Goal: Task Accomplishment & Management: Complete application form

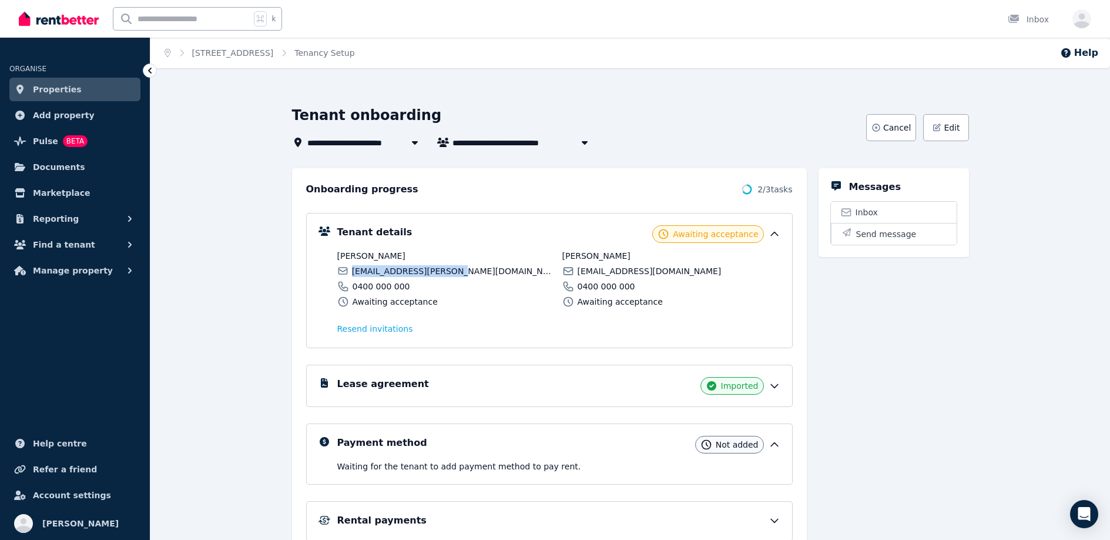
click at [443, 273] on span "[EMAIL_ADDRESS][PERSON_NAME][DOMAIN_NAME]" at bounding box center [453, 271] width 203 height 12
drag, startPoint x: 460, startPoint y: 272, endPoint x: 347, endPoint y: 272, distance: 112.9
click at [347, 272] on div "[EMAIL_ADDRESS][PERSON_NAME][DOMAIN_NAME]" at bounding box center [446, 271] width 218 height 12
copy span "[EMAIL_ADDRESS][PERSON_NAME][DOMAIN_NAME]"
click at [380, 280] on span "0400 000 000" at bounding box center [382, 286] width 58 height 12
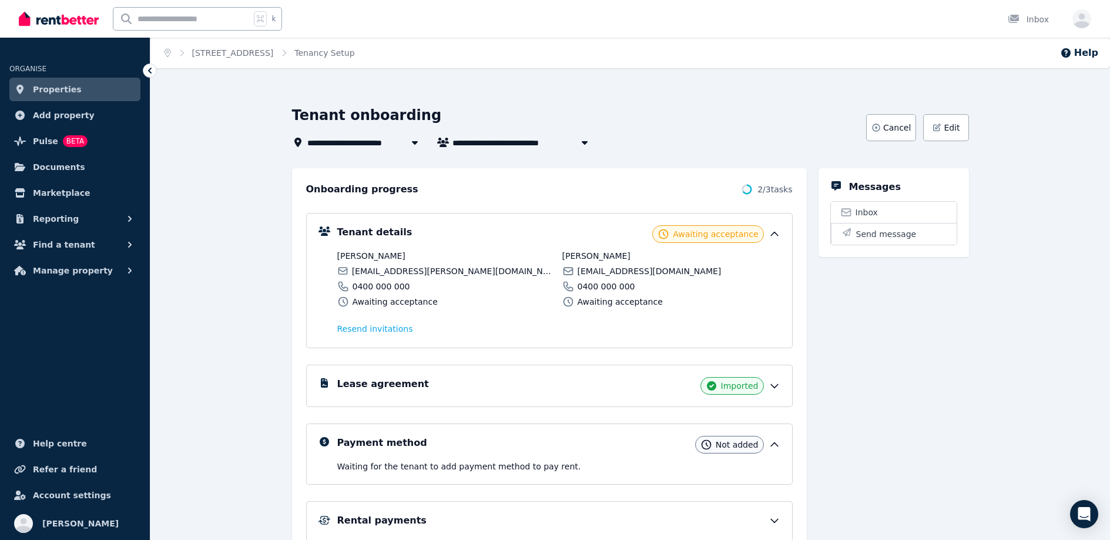
click at [383, 276] on span "[EMAIL_ADDRESS][PERSON_NAME][DOMAIN_NAME]" at bounding box center [453, 271] width 203 height 12
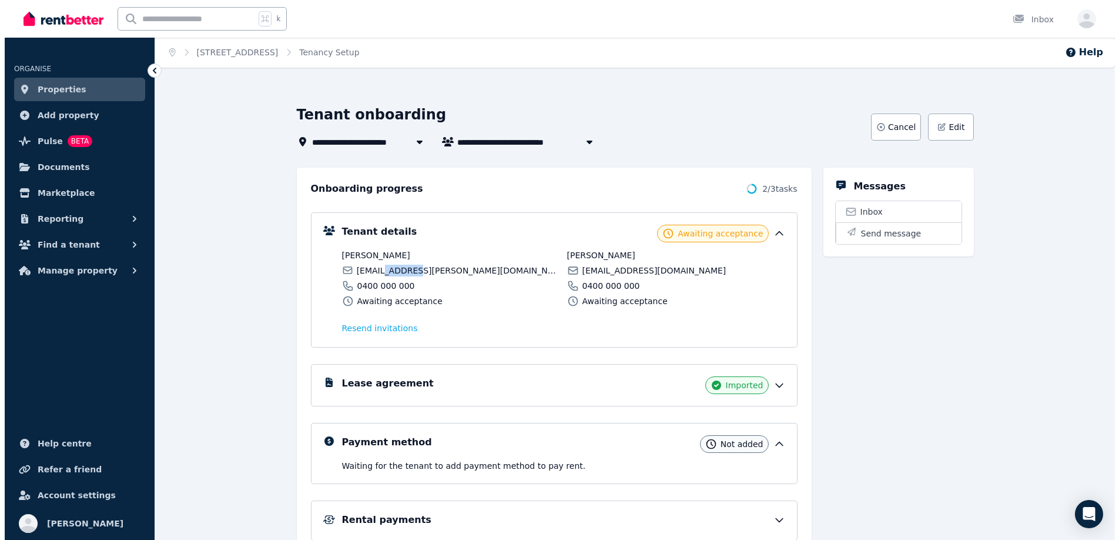
scroll to position [2, 0]
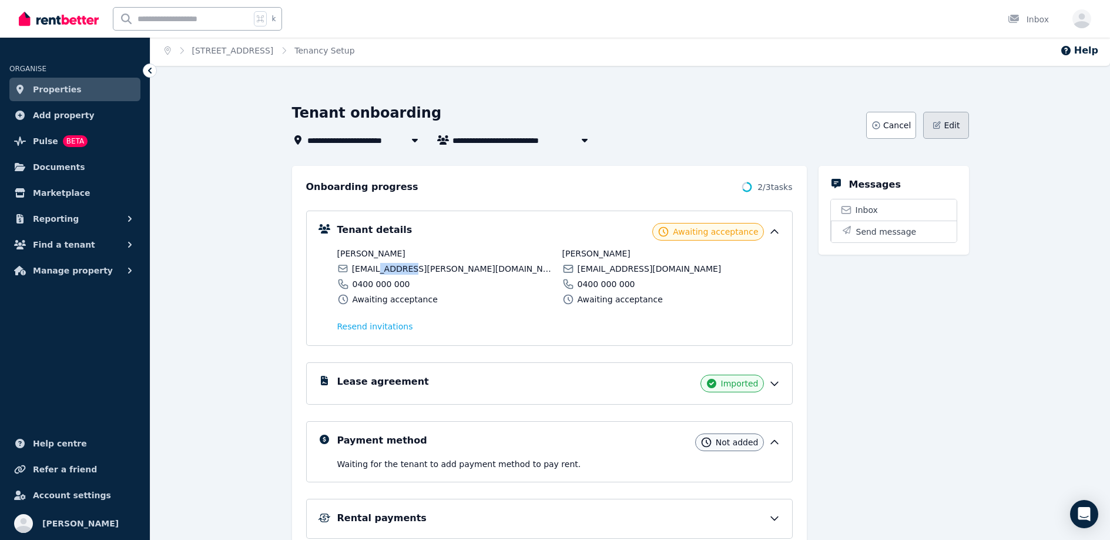
click at [954, 128] on span "Edit" at bounding box center [952, 125] width 16 height 12
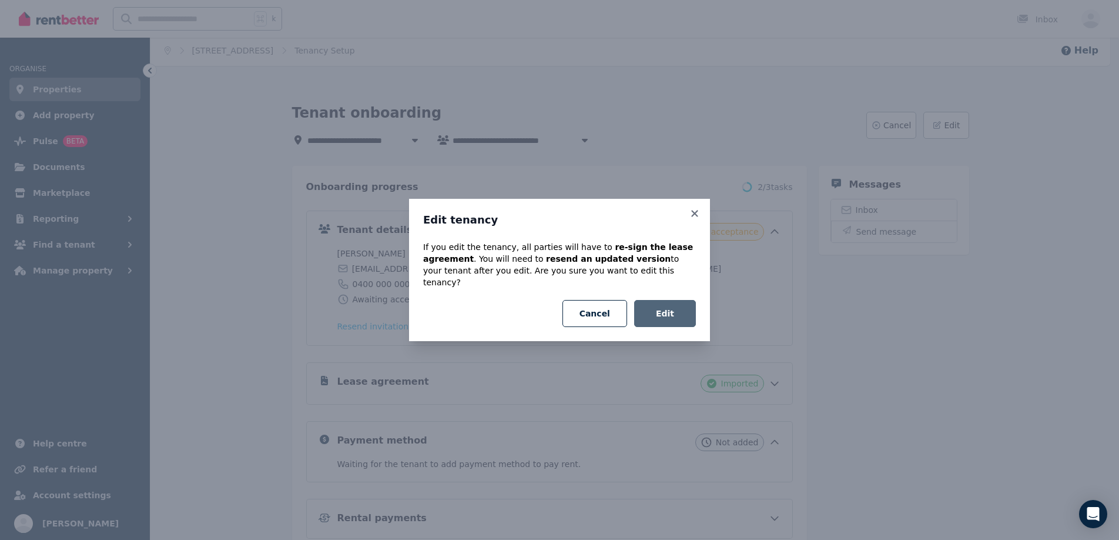
click at [681, 306] on button "Edit" at bounding box center [665, 313] width 62 height 27
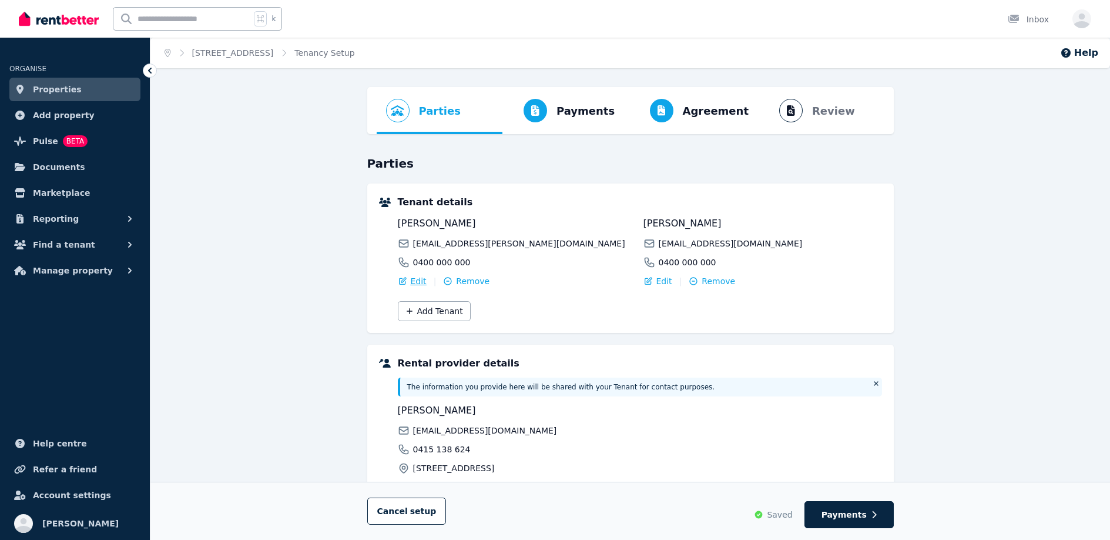
click at [421, 283] on span "Edit" at bounding box center [419, 281] width 16 height 12
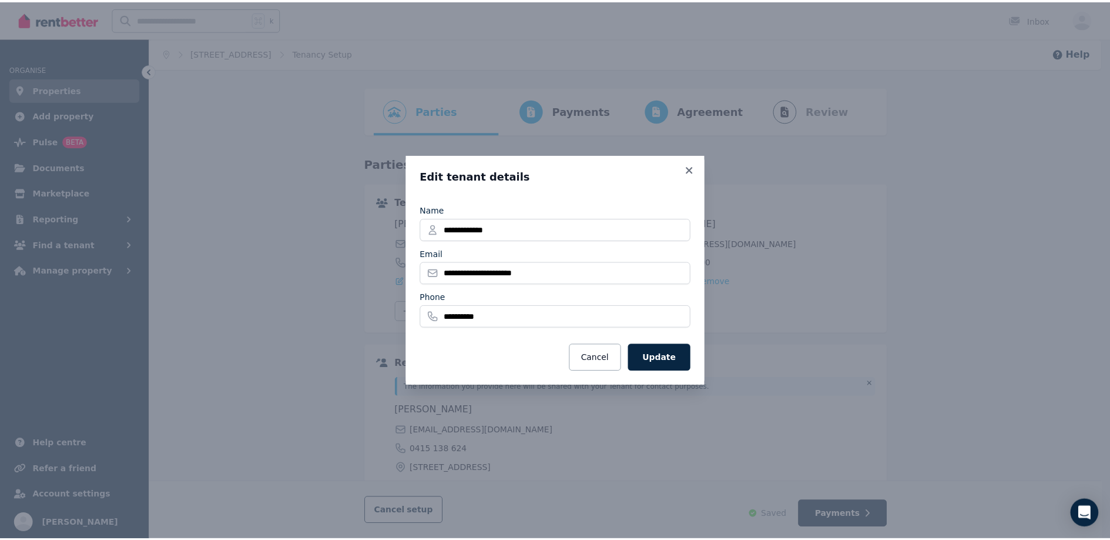
scroll to position [2, 0]
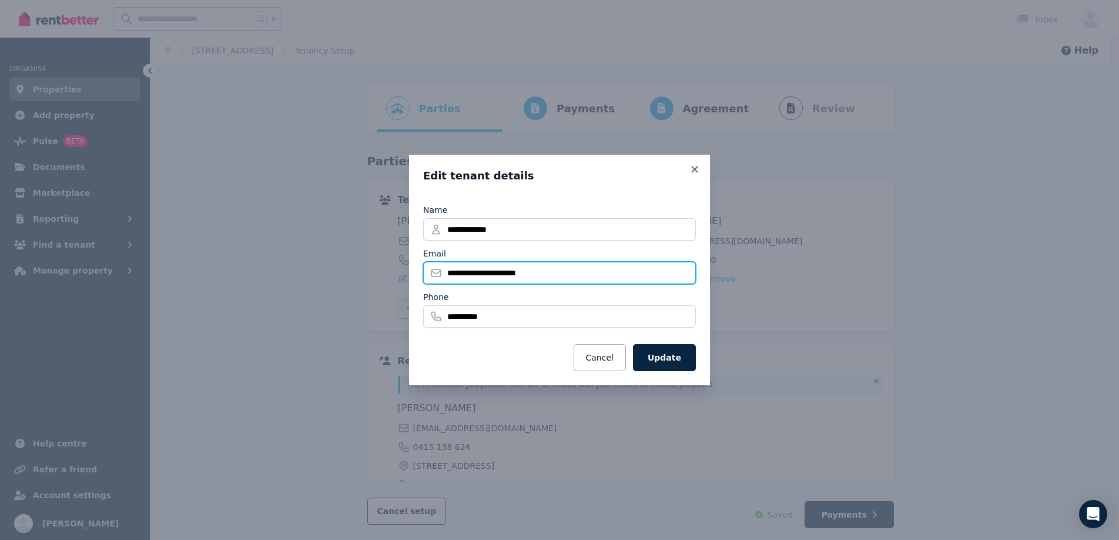
click at [490, 273] on input "**********" at bounding box center [559, 273] width 273 height 22
type input "**********"
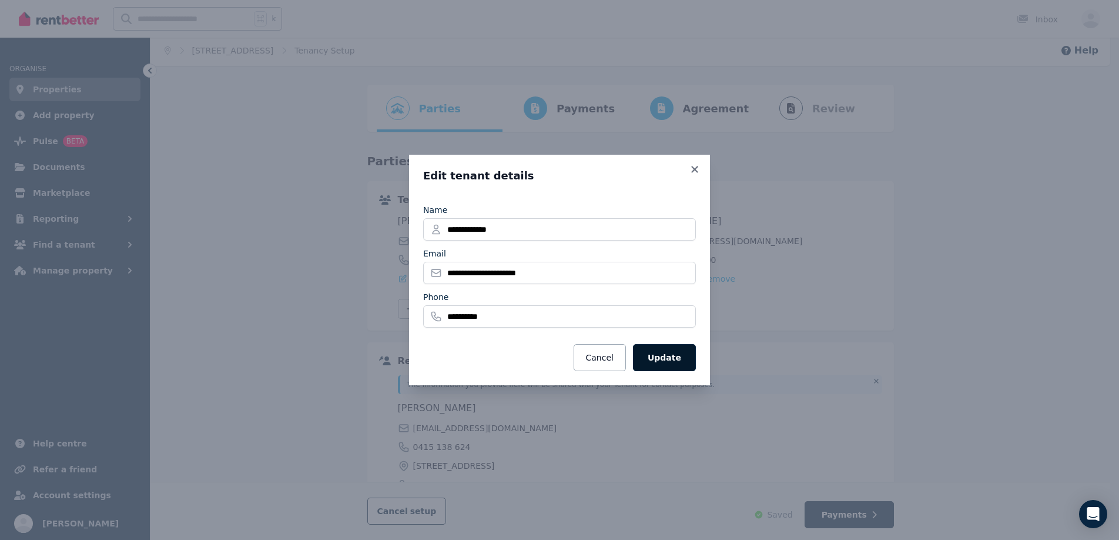
click at [649, 362] on button "Update" at bounding box center [664, 357] width 63 height 27
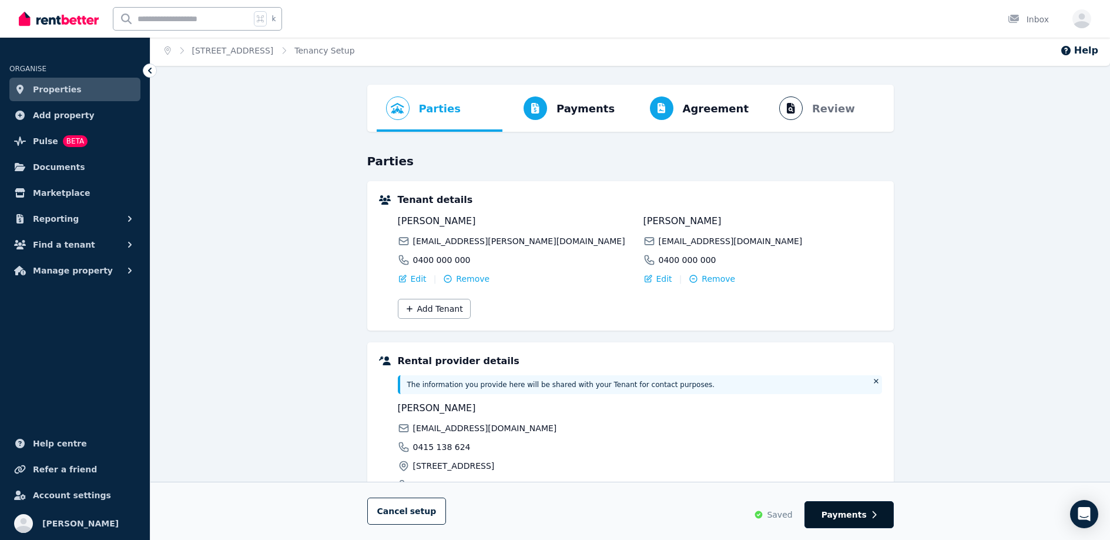
click at [850, 519] on span "Payments" at bounding box center [844, 515] width 45 height 12
select select "**********"
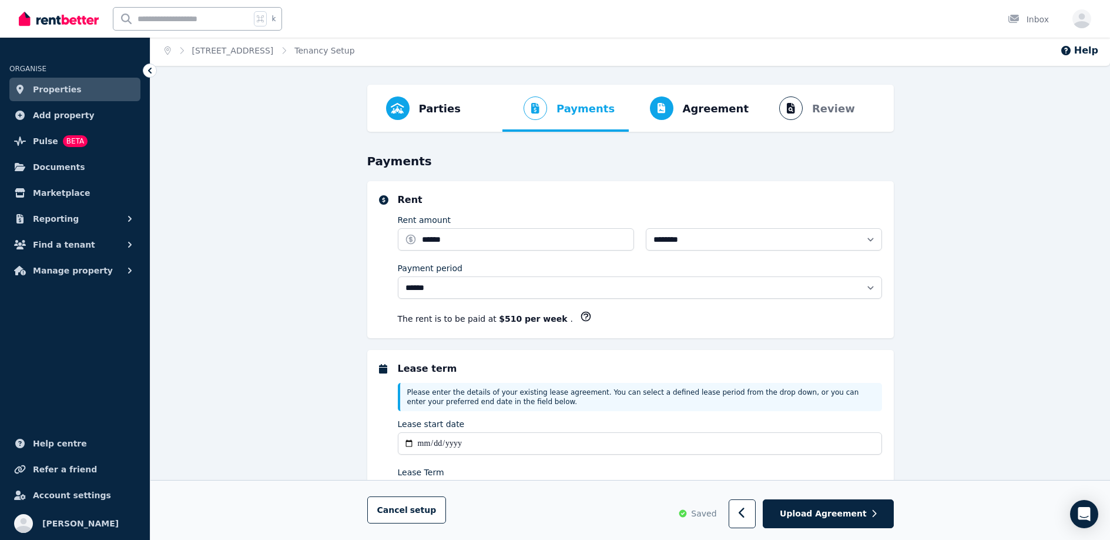
scroll to position [0, 0]
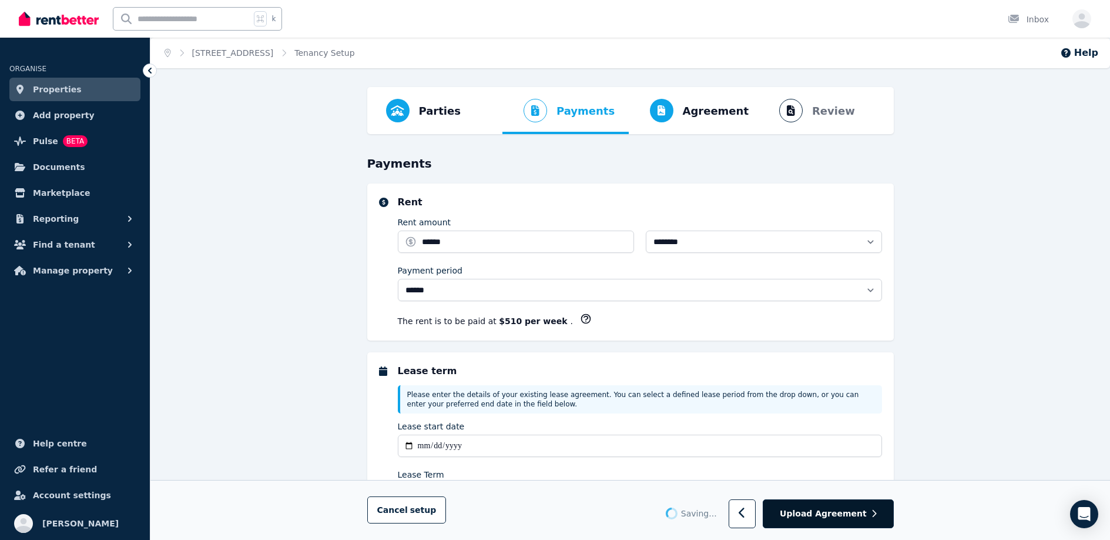
select select "**********"
click at [854, 517] on span "Upload Agreement" at bounding box center [823, 514] width 87 height 12
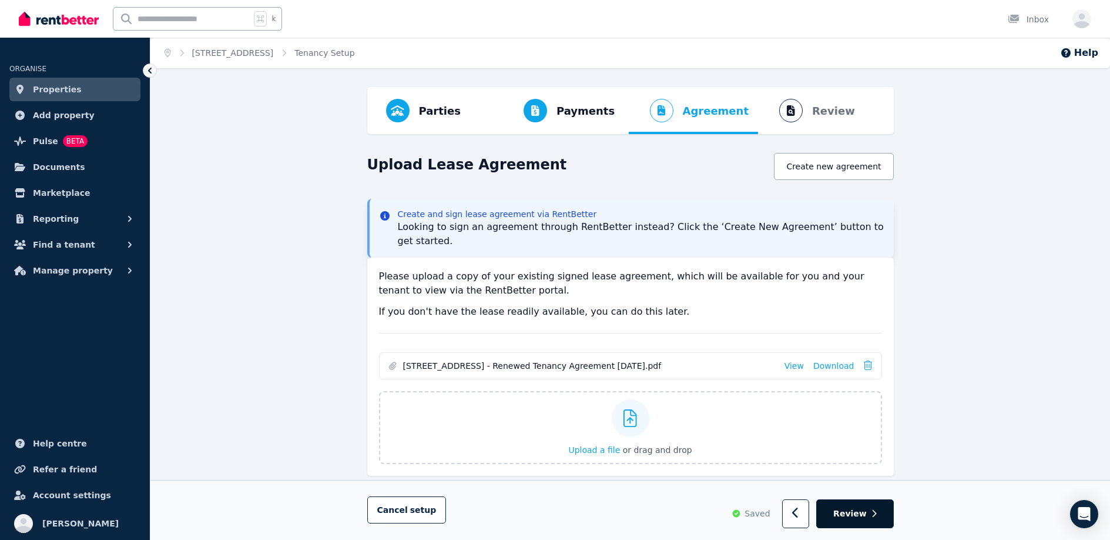
click at [855, 517] on span "Review" at bounding box center [851, 514] width 34 height 12
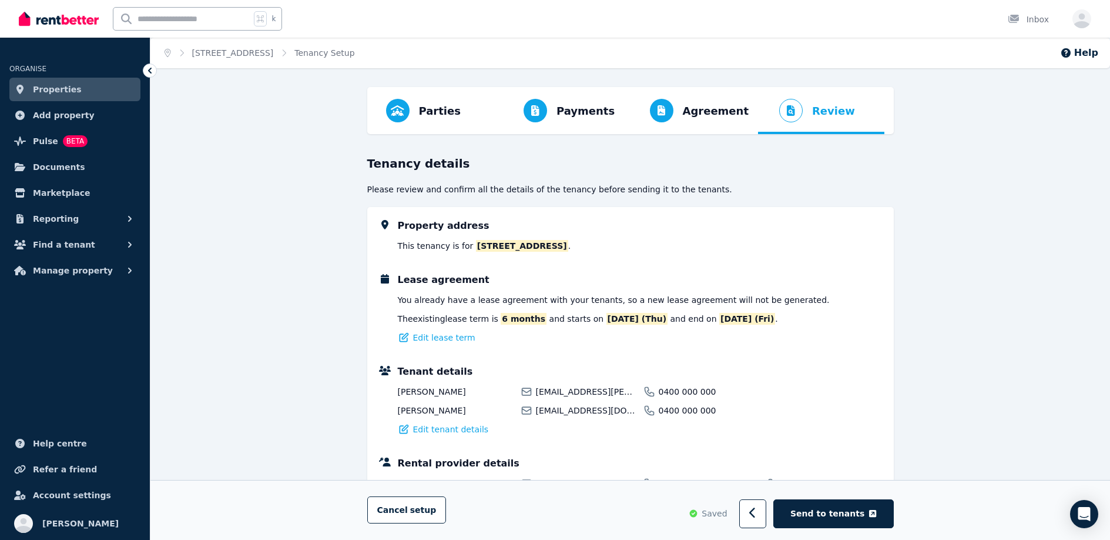
scroll to position [2, 0]
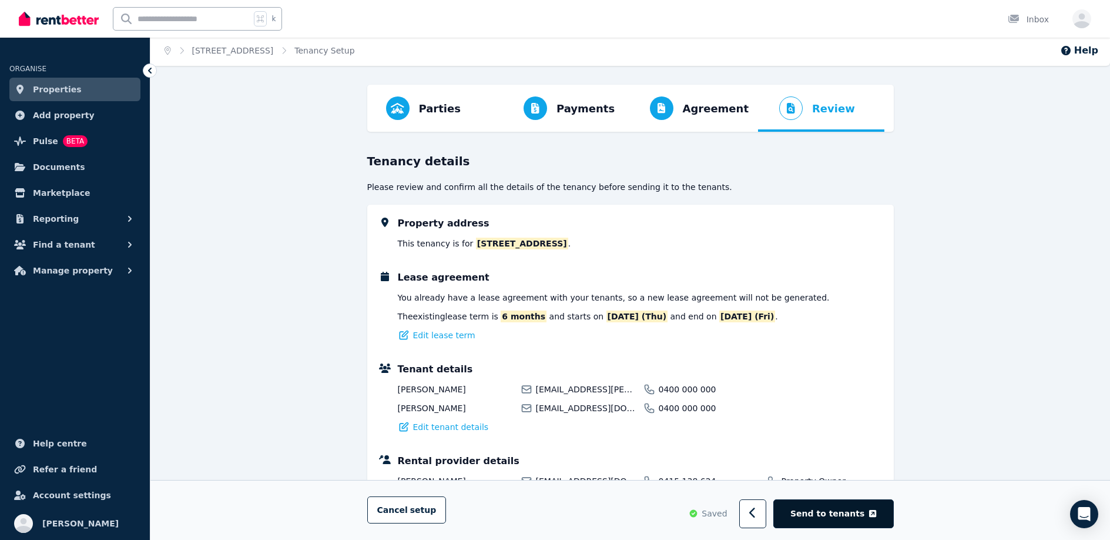
click at [844, 513] on span "Send to tenants" at bounding box center [828, 514] width 74 height 12
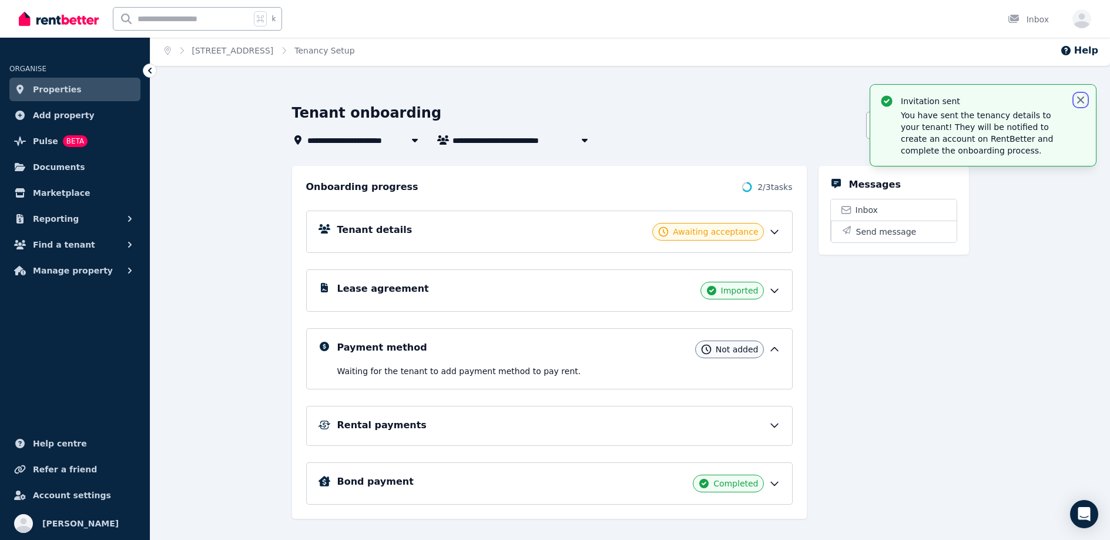
click at [1079, 102] on icon "button" at bounding box center [1081, 100] width 12 height 12
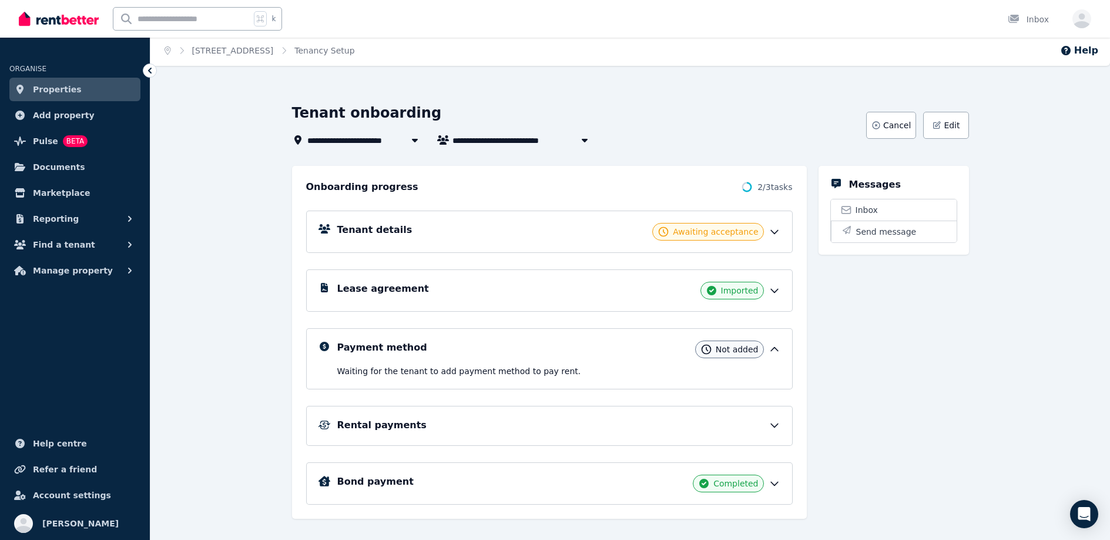
click at [772, 232] on icon at bounding box center [774, 232] width 7 height 4
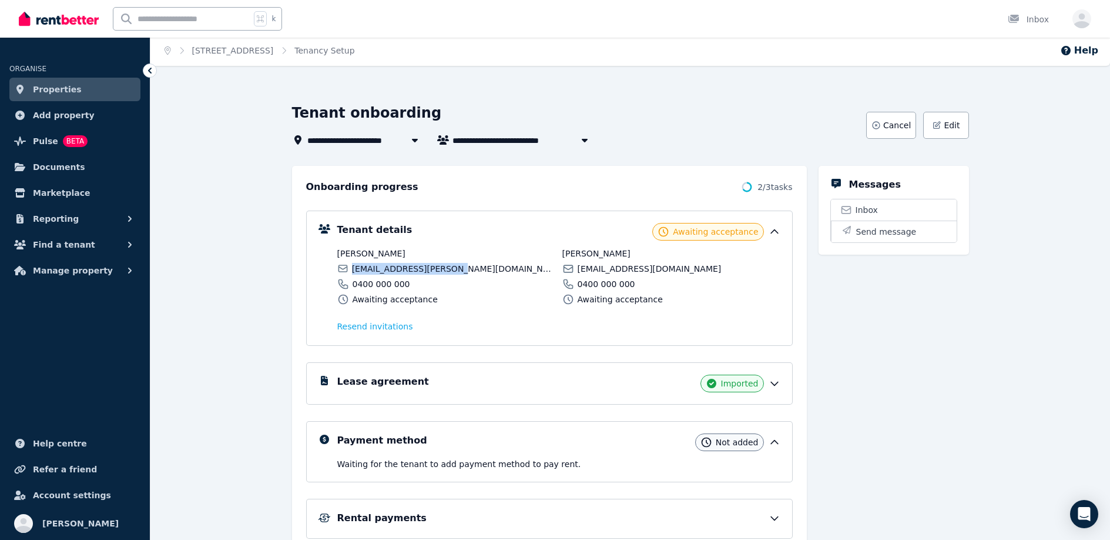
drag, startPoint x: 462, startPoint y: 273, endPoint x: 354, endPoint y: 268, distance: 108.3
click at [354, 268] on div "gemma.avenell@gmail.com" at bounding box center [446, 269] width 218 height 12
copy span "gemma.avenell@gmail.com"
